Goal: Browse casually: Explore the website without a specific task or goal

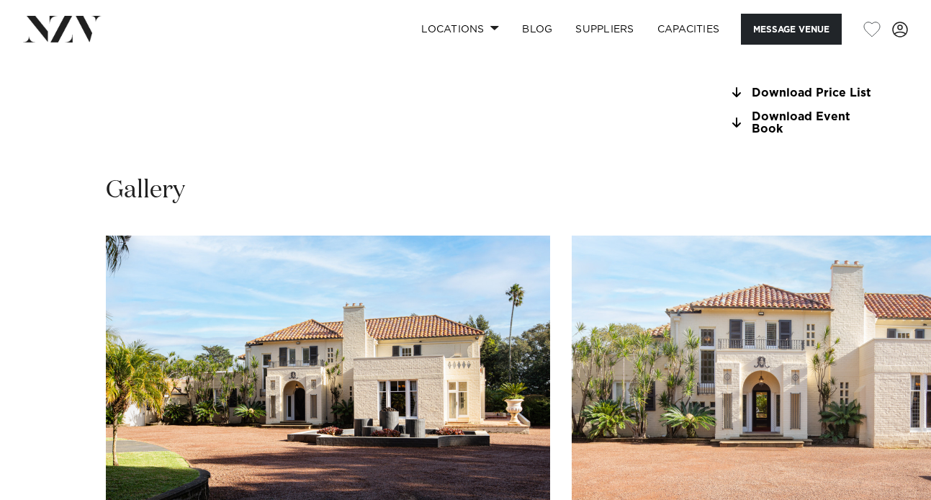
scroll to position [1306, 0]
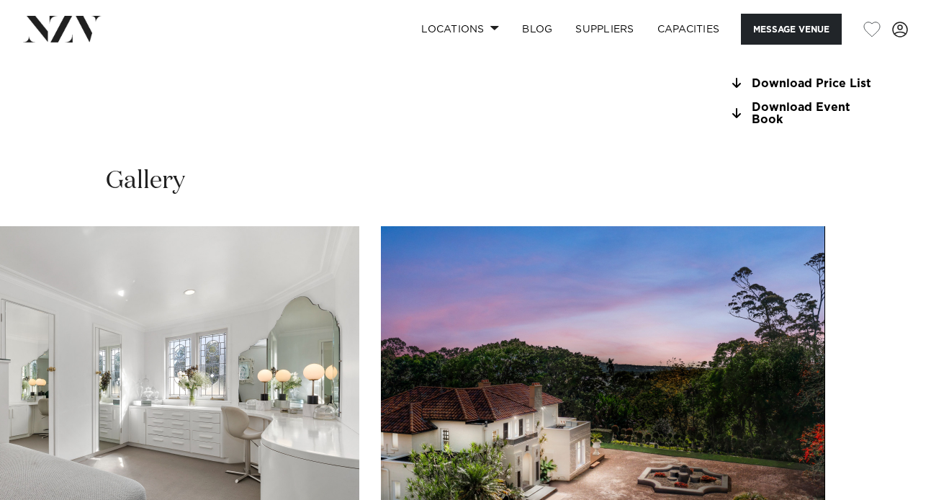
click at [891, 464] on swiper-container at bounding box center [465, 423] width 931 height 395
click at [39, 446] on swiper-container at bounding box center [465, 423] width 931 height 395
